Goal: Find specific page/section: Find specific page/section

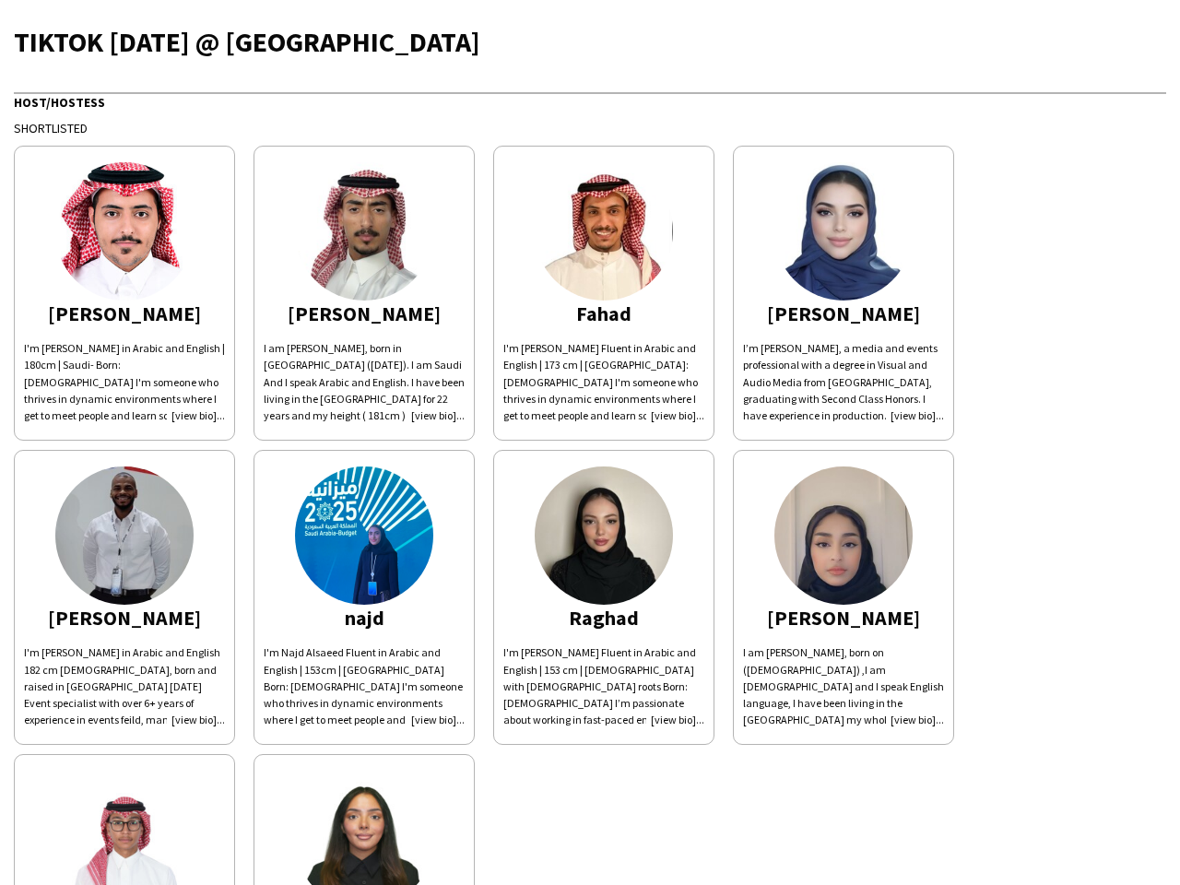
click at [590, 442] on div "[PERSON_NAME]'m [PERSON_NAME] in Arabic and English | 180cm | Saudi- Born: [DEM…" at bounding box center [590, 593] width 1152 height 914
click at [124, 293] on img at bounding box center [124, 231] width 138 height 138
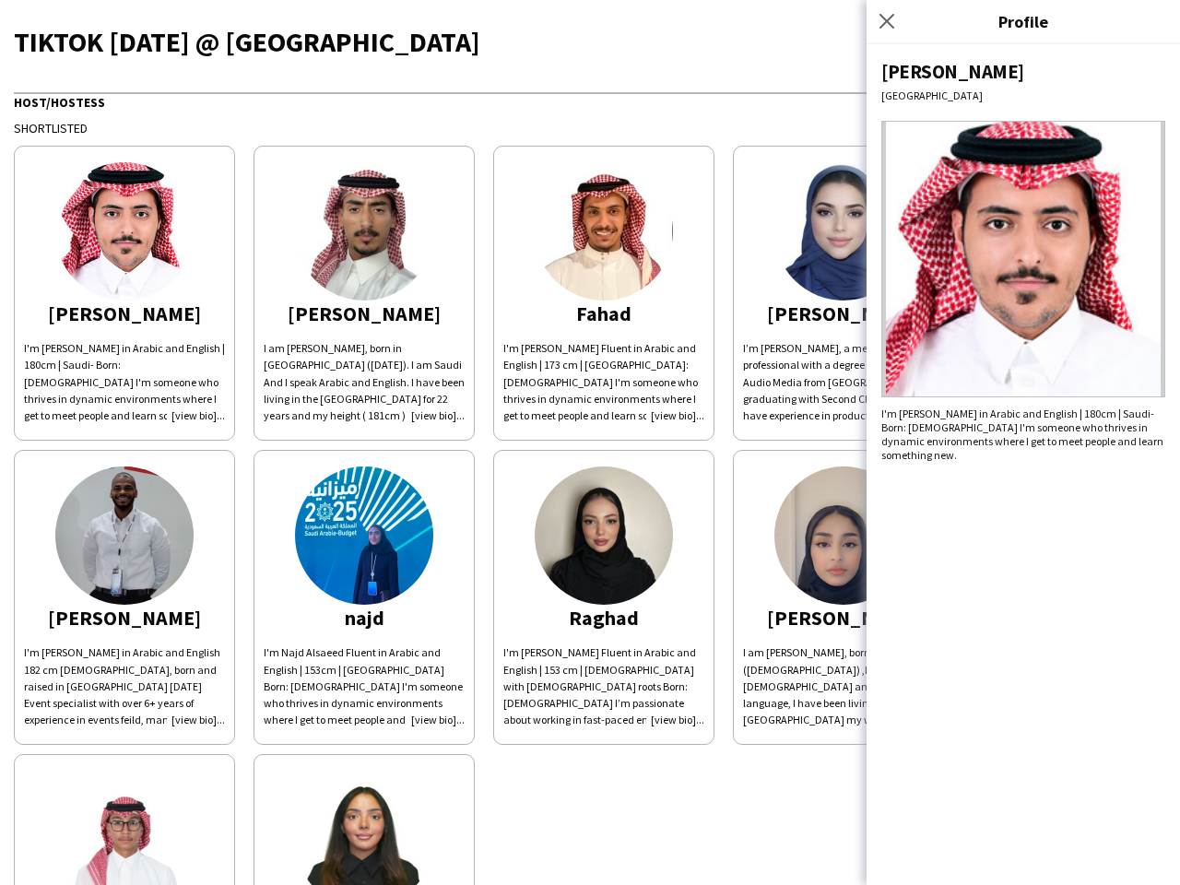
click at [364, 293] on img at bounding box center [364, 231] width 138 height 138
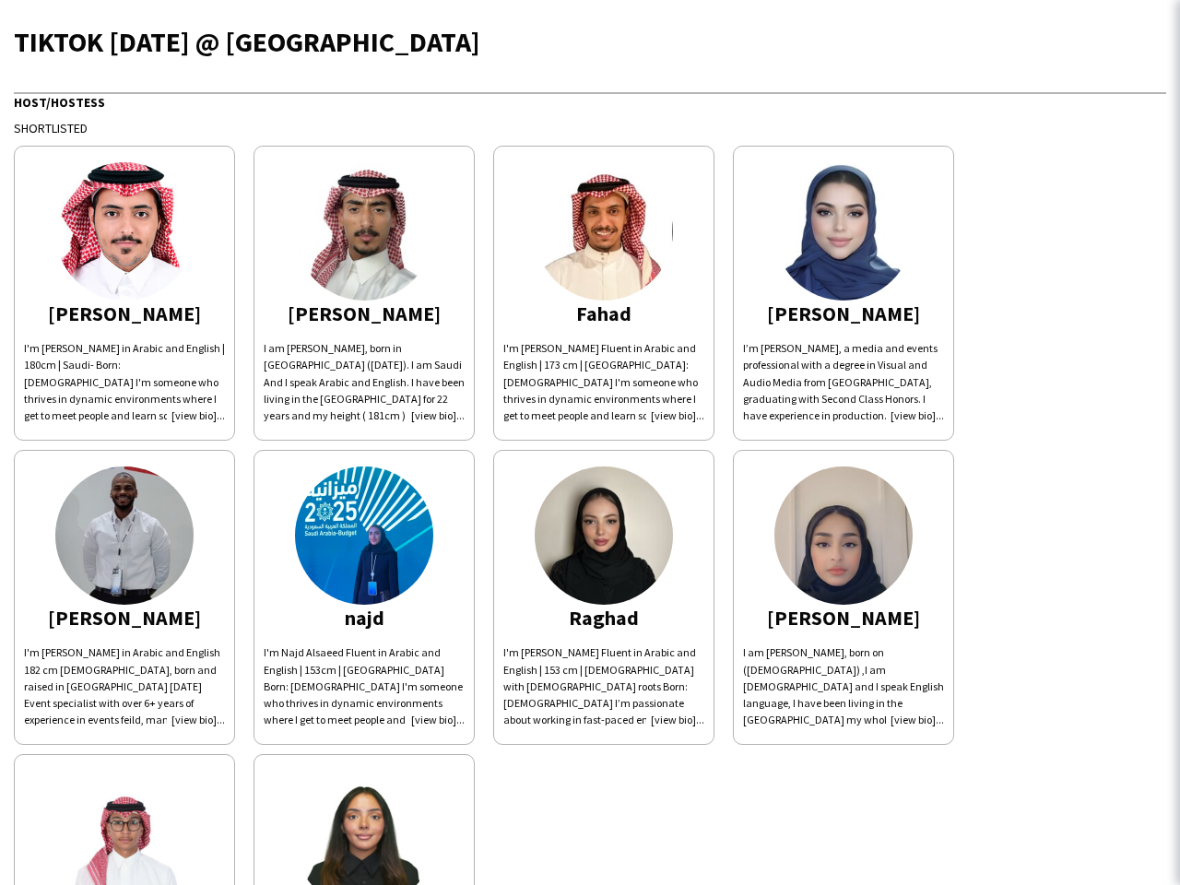
click at [604, 293] on img at bounding box center [604, 231] width 138 height 138
click at [843, 293] on img at bounding box center [843, 231] width 138 height 138
click at [124, 597] on img at bounding box center [124, 535] width 138 height 138
click at [364, 597] on img at bounding box center [364, 535] width 138 height 138
click at [604, 597] on img at bounding box center [604, 535] width 138 height 138
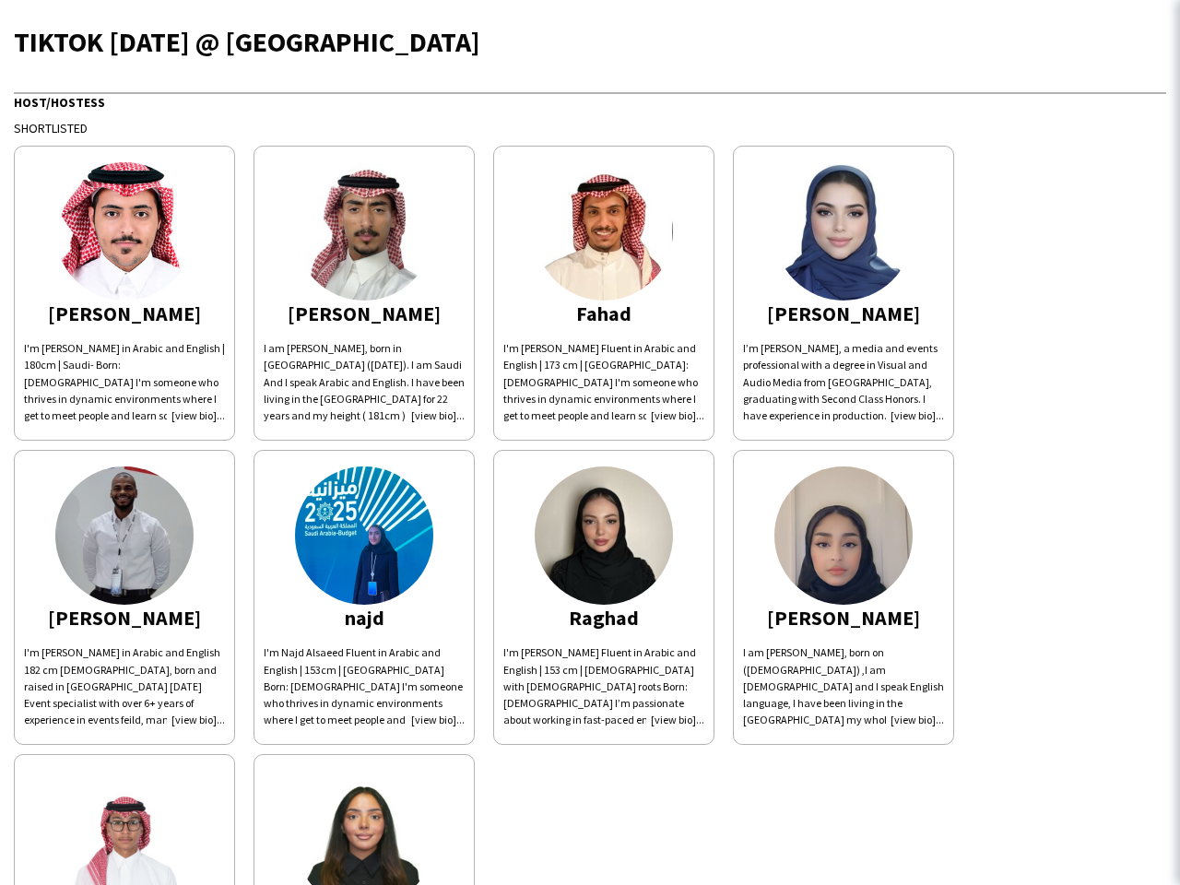
click at [843, 597] on img at bounding box center [843, 535] width 138 height 138
click at [124, 819] on img at bounding box center [124, 840] width 138 height 138
